Goal: Information Seeking & Learning: Learn about a topic

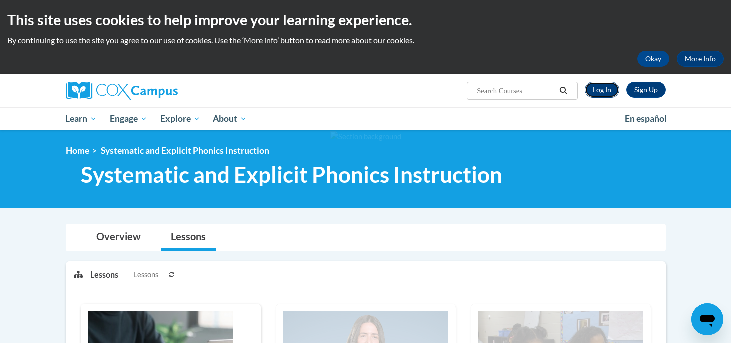
click at [596, 92] on link "Log In" at bounding box center [601, 90] width 34 height 16
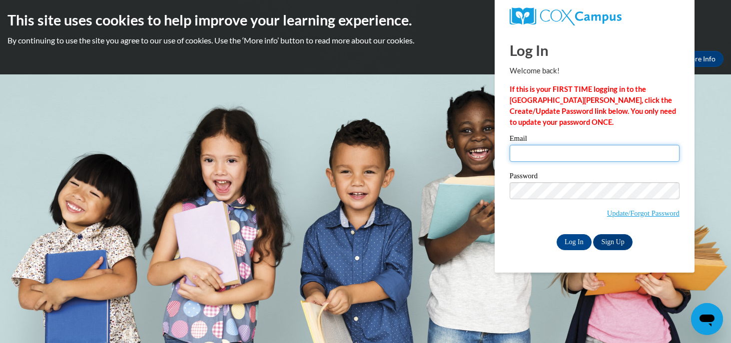
click at [583, 157] on input "Email" at bounding box center [594, 153] width 170 height 17
type input "kalisha.bingham-mars@students.cau.edu"
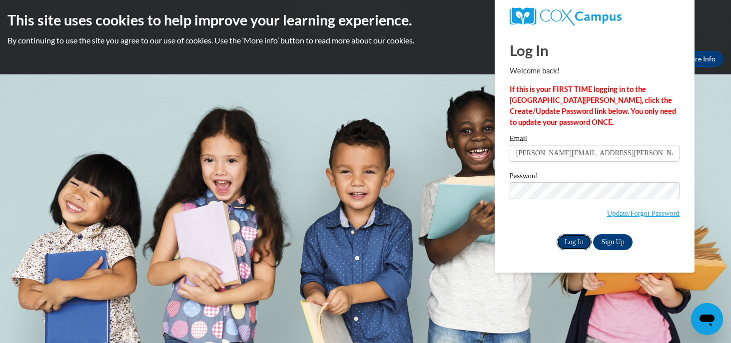
click at [570, 243] on input "Log In" at bounding box center [573, 242] width 35 height 16
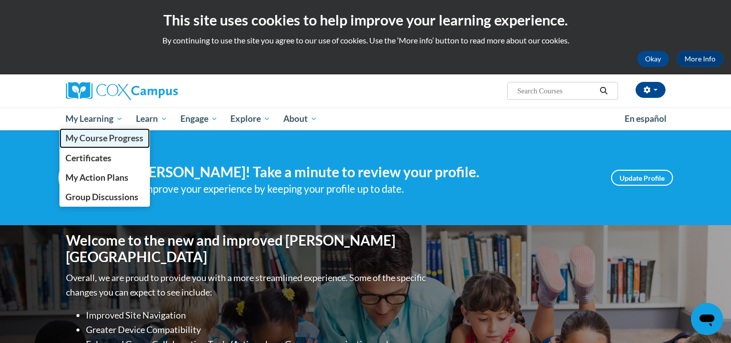
click at [110, 138] on span "My Course Progress" at bounding box center [104, 138] width 78 height 10
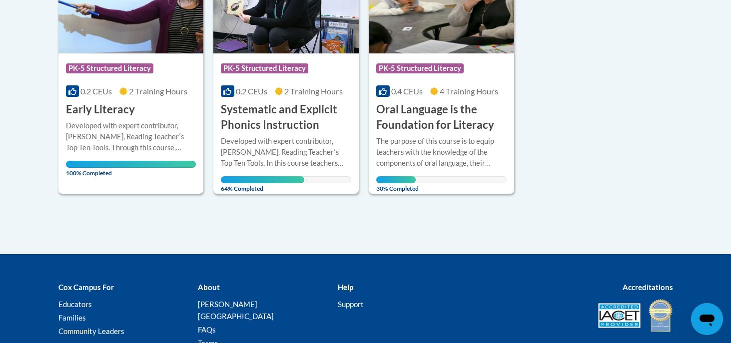
scroll to position [306, 0]
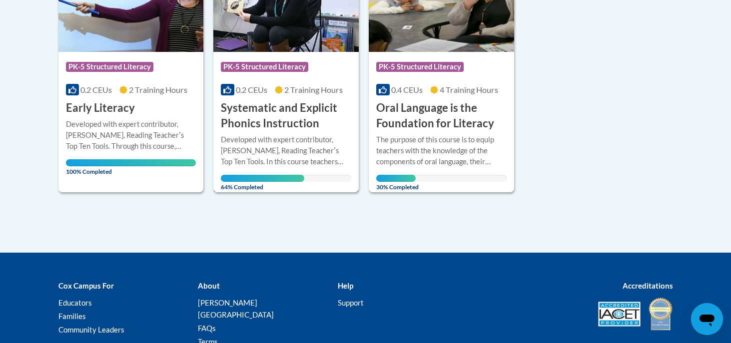
click at [271, 123] on h3 "Systematic and Explicit Phonics Instruction" at bounding box center [286, 115] width 130 height 31
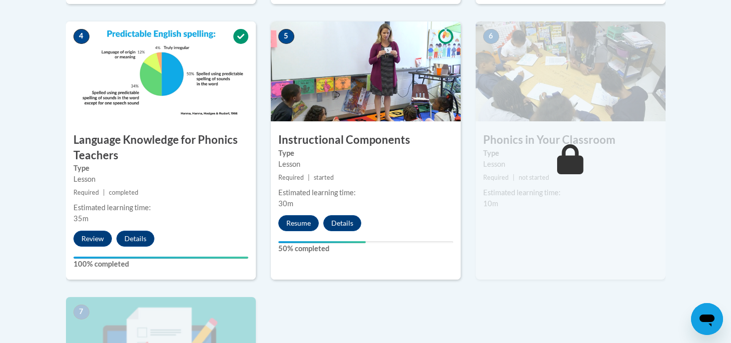
scroll to position [587, 0]
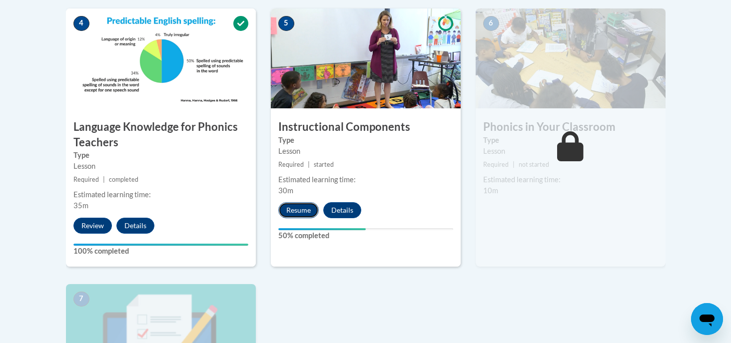
click at [296, 208] on button "Resume" at bounding box center [298, 210] width 40 height 16
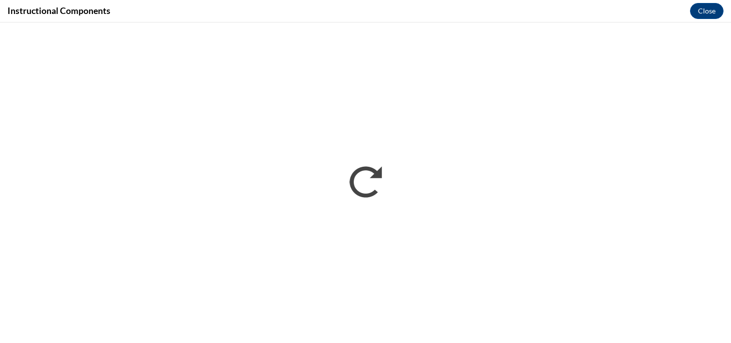
scroll to position [0, 0]
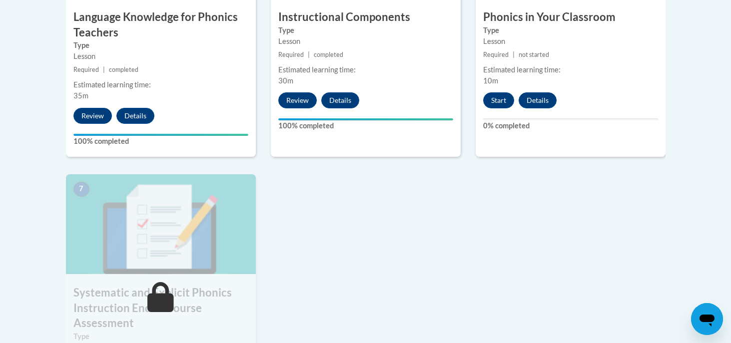
scroll to position [695, 0]
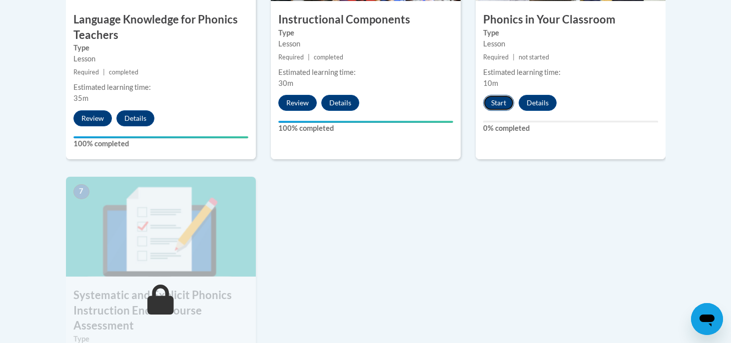
click at [502, 99] on button "Start" at bounding box center [498, 103] width 31 height 16
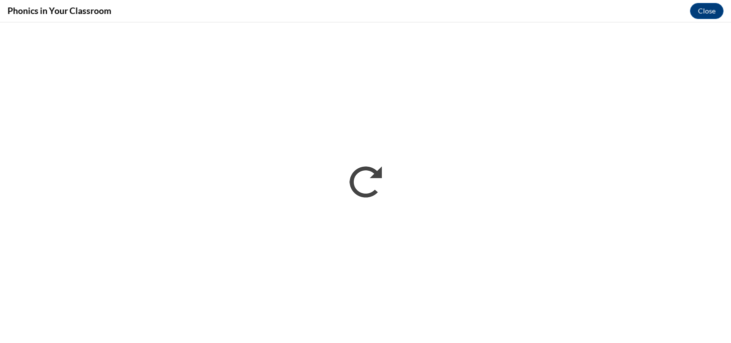
scroll to position [0, 0]
